Goal: Information Seeking & Learning: Learn about a topic

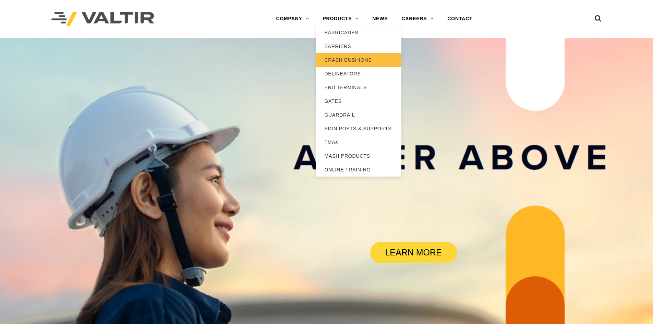
click at [336, 60] on link "CRASH CUSHIONS" at bounding box center [359, 60] width 86 height 14
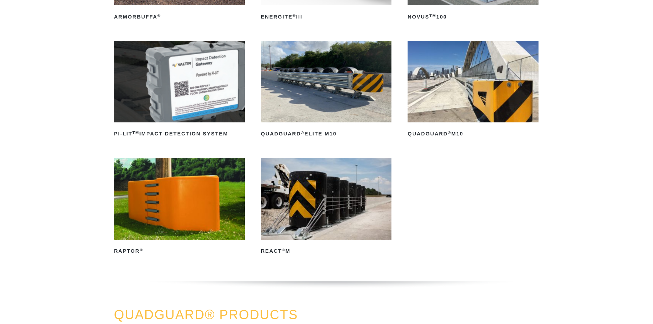
scroll to position [103, 0]
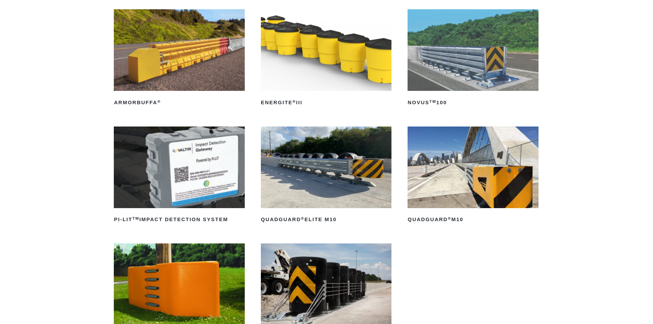
click at [444, 184] on img at bounding box center [473, 168] width 131 height 82
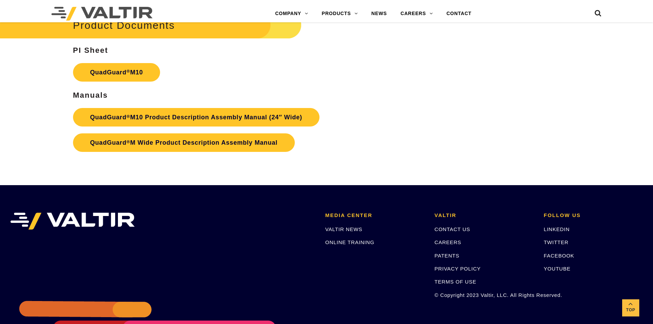
scroll to position [2504, 0]
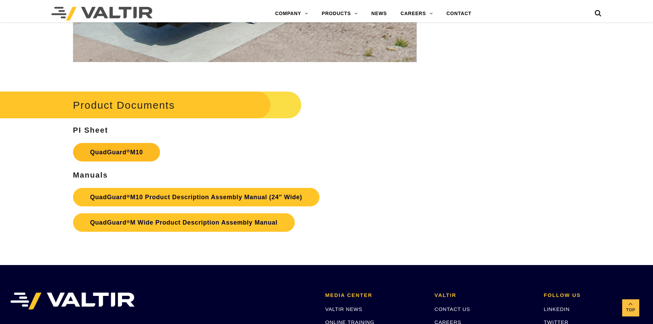
click at [128, 149] on sup "®" at bounding box center [129, 151] width 4 height 5
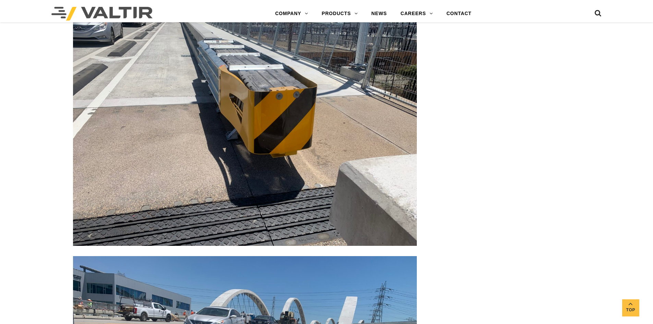
scroll to position [1646, 0]
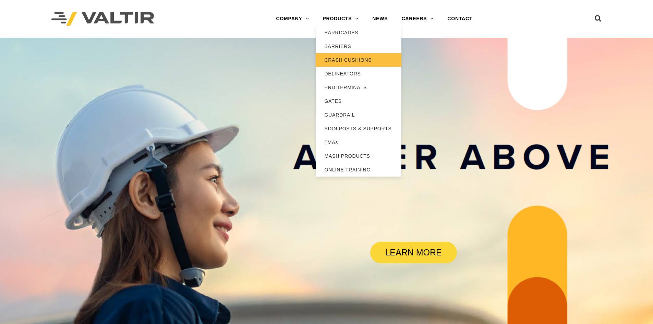
click at [346, 60] on link "CRASH CUSHIONS" at bounding box center [359, 60] width 86 height 14
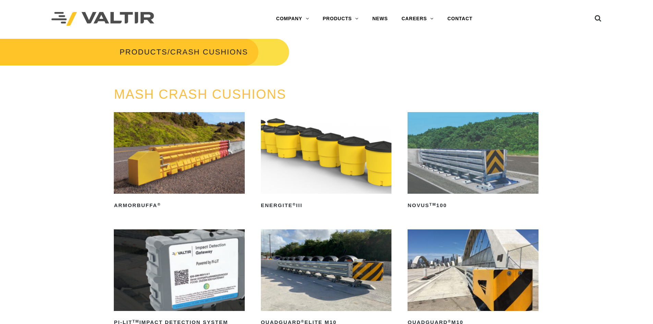
click at [466, 168] on img at bounding box center [473, 153] width 131 height 82
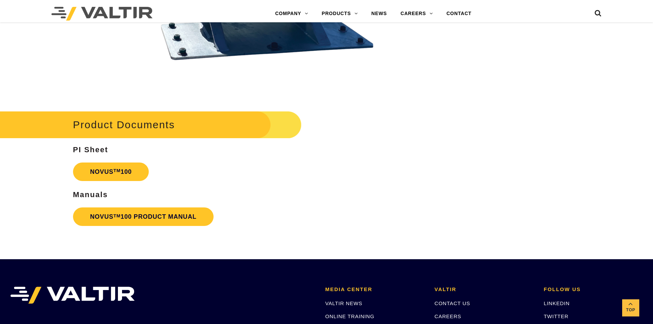
scroll to position [1715, 0]
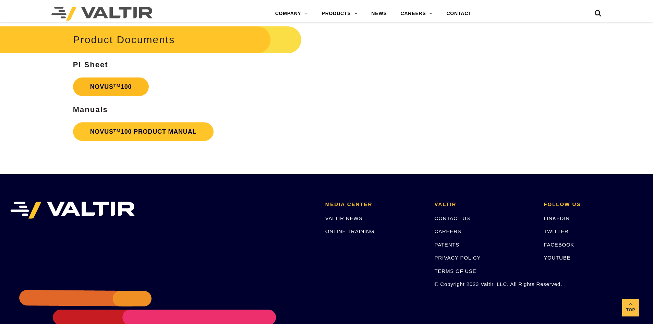
click at [128, 83] on link "NOVUS TM 100" at bounding box center [111, 87] width 76 height 19
